Goal: Task Accomplishment & Management: Manage account settings

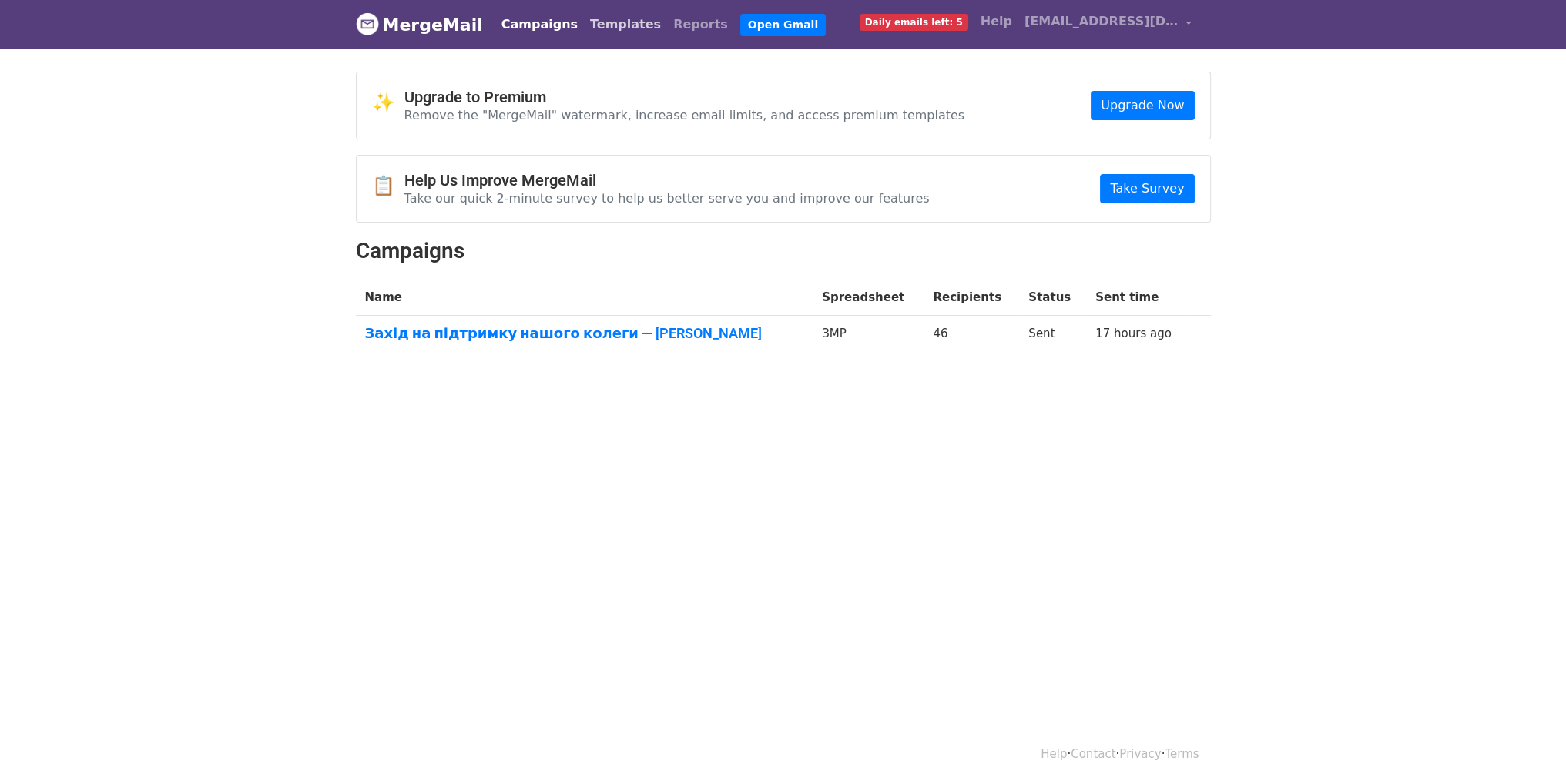
click at [606, 20] on link "Templates" at bounding box center [626, 24] width 83 height 31
click at [593, 334] on link "Захід на підтримку нашого колеги — Віталія Лисенка" at bounding box center [585, 334] width 439 height 17
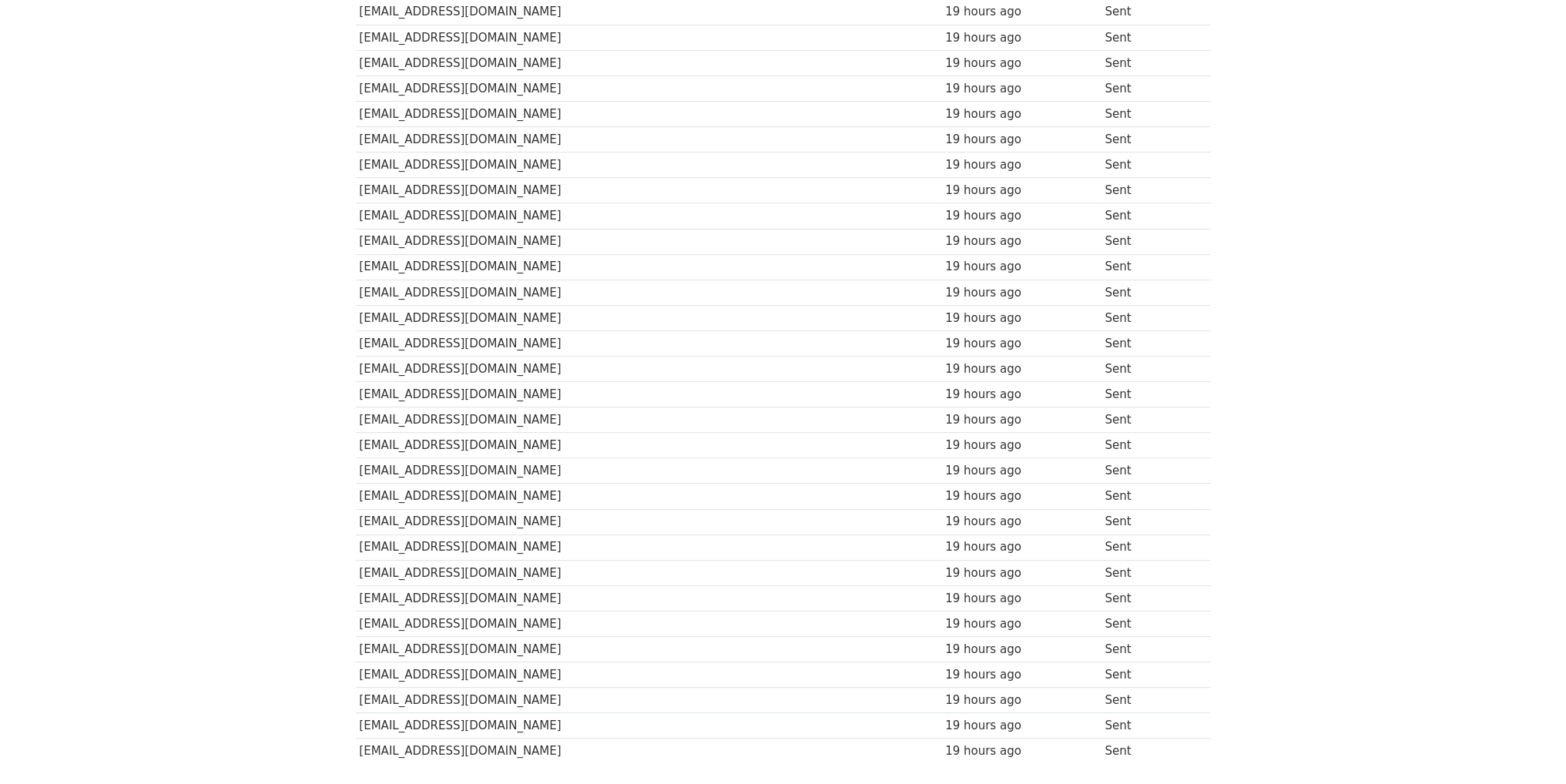
scroll to position [773, 0]
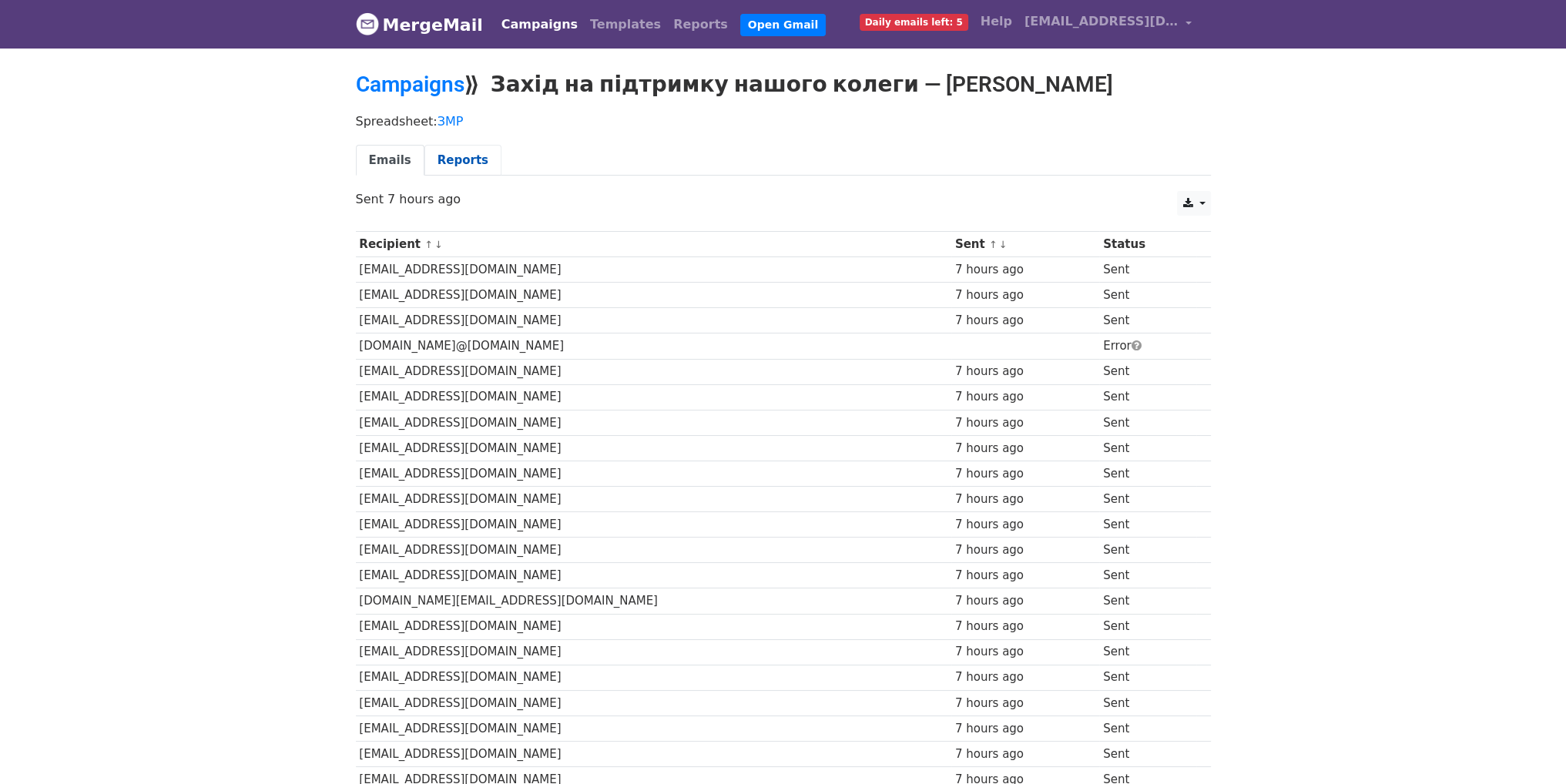
click at [453, 163] on link "Reports" at bounding box center [463, 161] width 77 height 32
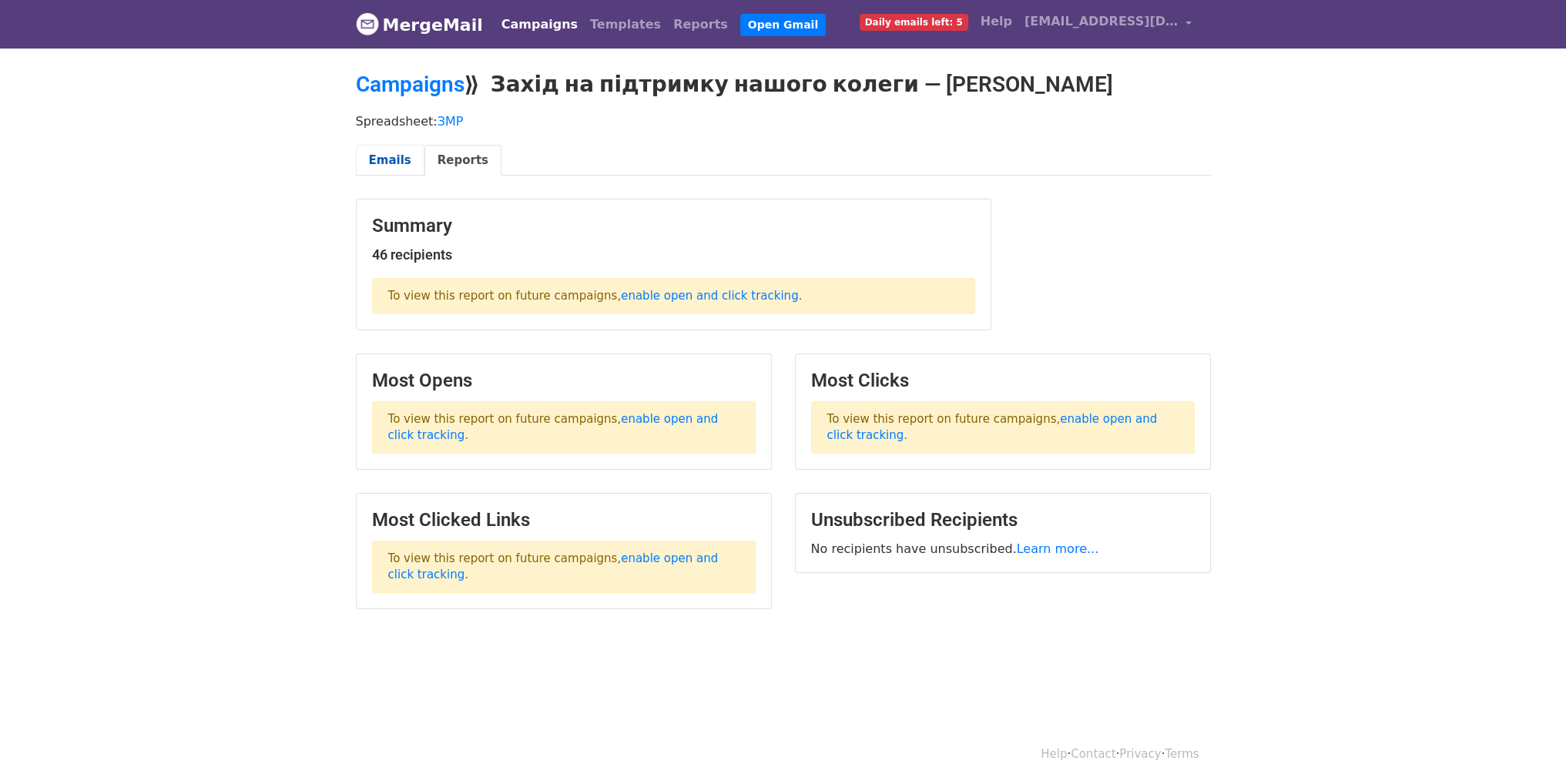
click at [402, 164] on link "Emails" at bounding box center [390, 161] width 68 height 32
